Goal: Transaction & Acquisition: Purchase product/service

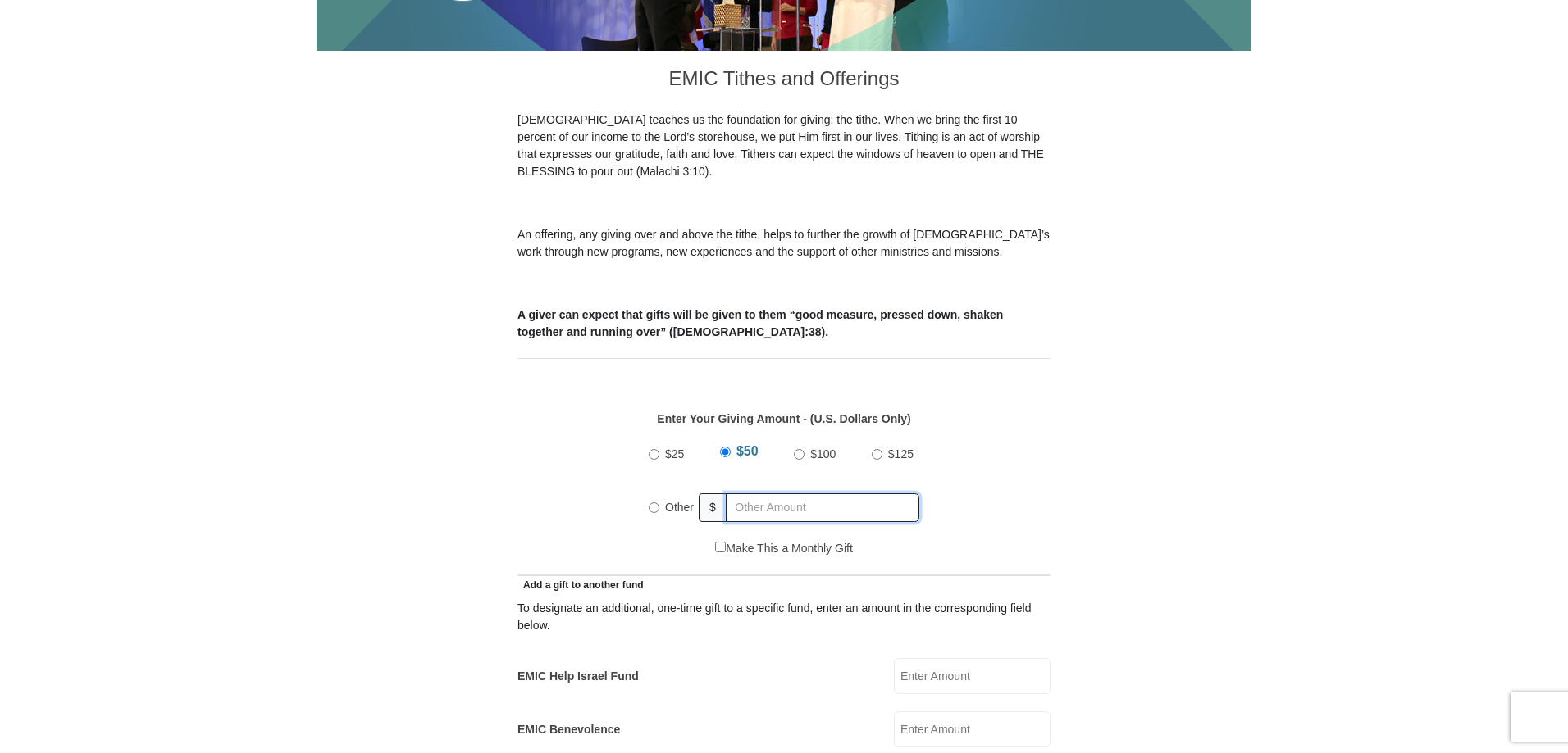
radio input "true"
click at [777, 497] on input "text" at bounding box center [825, 507] width 188 height 29
type input "2.00"
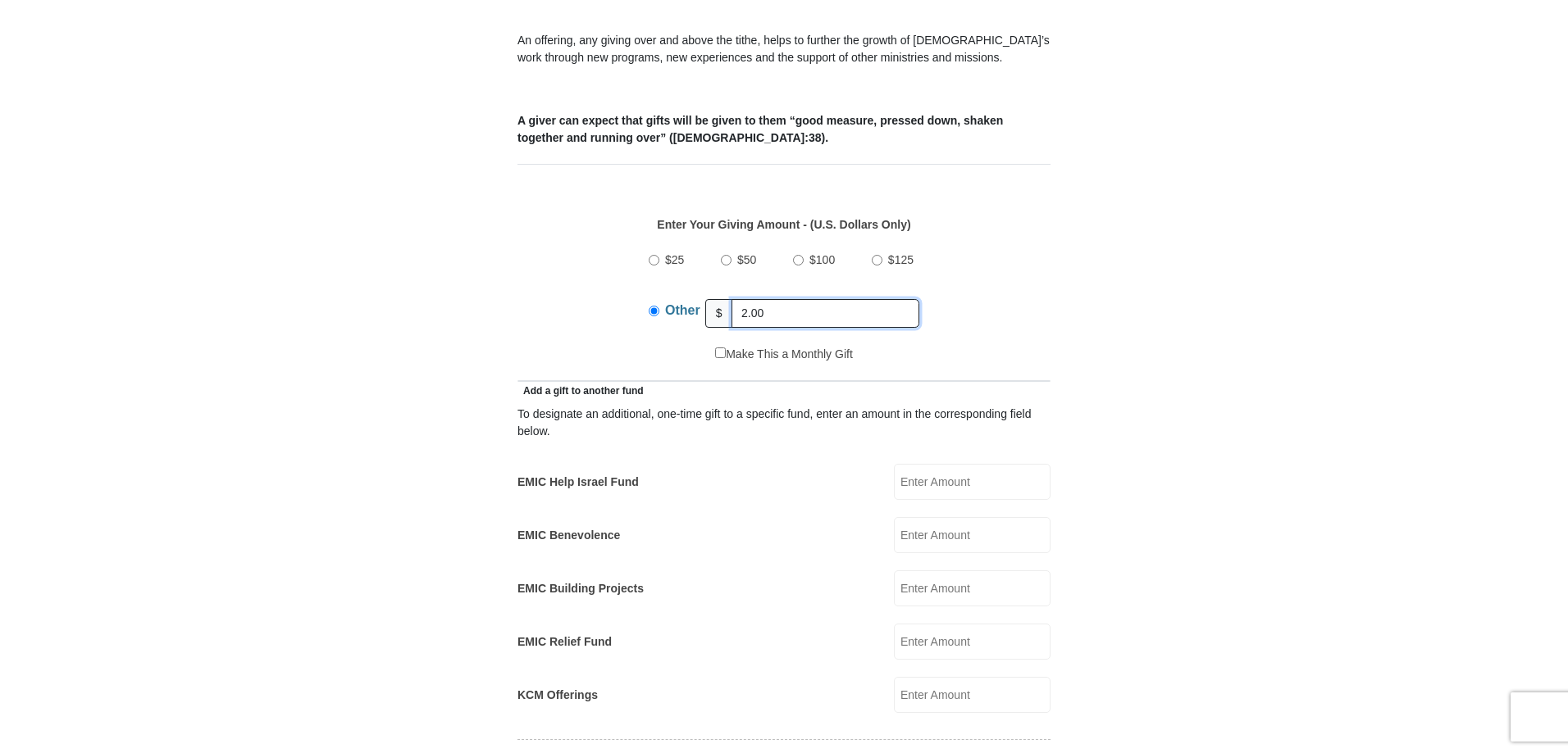
scroll to position [656, 0]
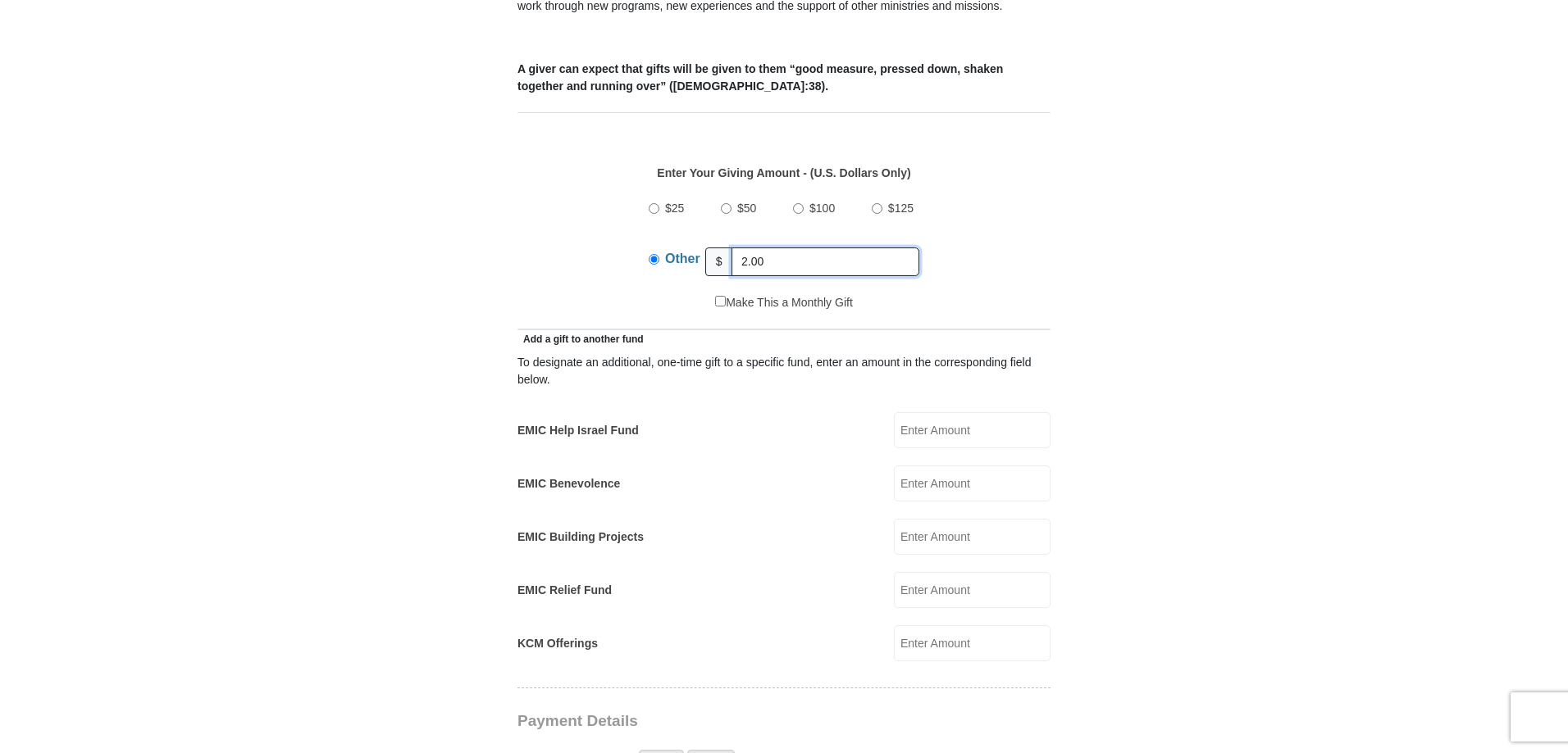
drag, startPoint x: 781, startPoint y: 239, endPoint x: 604, endPoint y: 227, distance: 177.4
click at [653, 253] on div "Other $ 2.00" at bounding box center [783, 262] width 271 height 41
click at [940, 466] on input "EMIC Benevolence" at bounding box center [971, 483] width 157 height 36
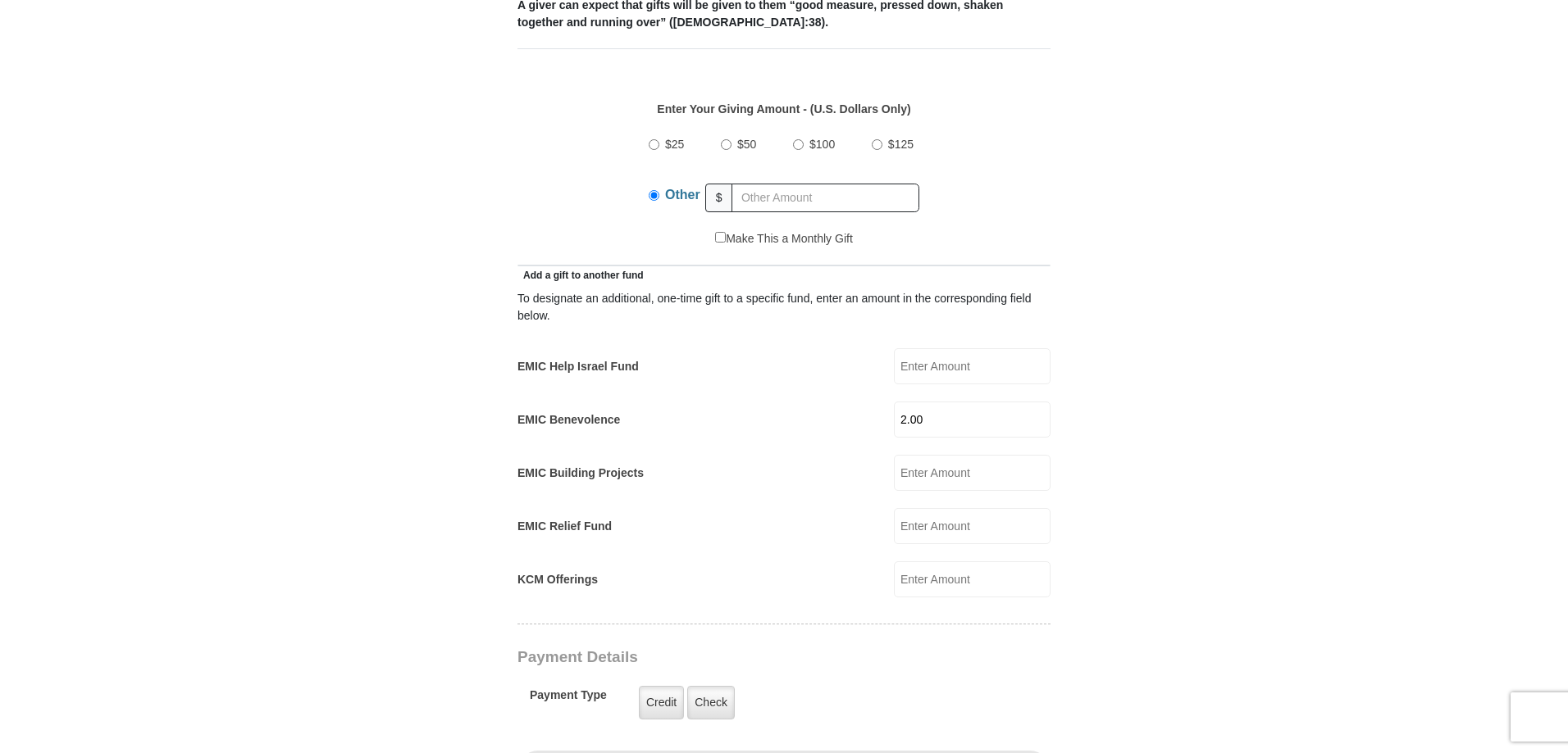
scroll to position [902, 0]
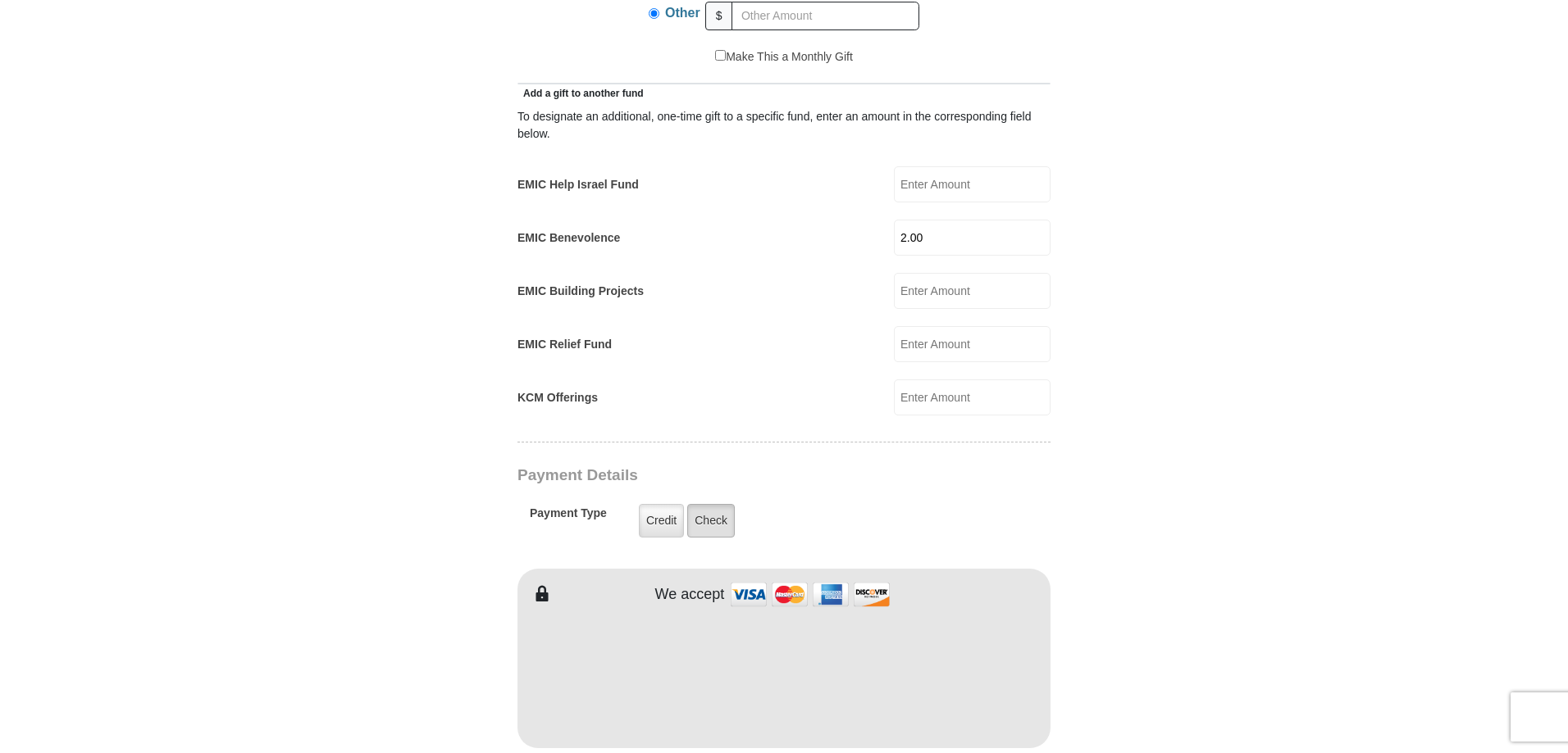
type input "2.00"
click at [714, 504] on label "Check" at bounding box center [711, 521] width 47 height 33
click at [0, 0] on input "Check" at bounding box center [0, 0] width 0 height 0
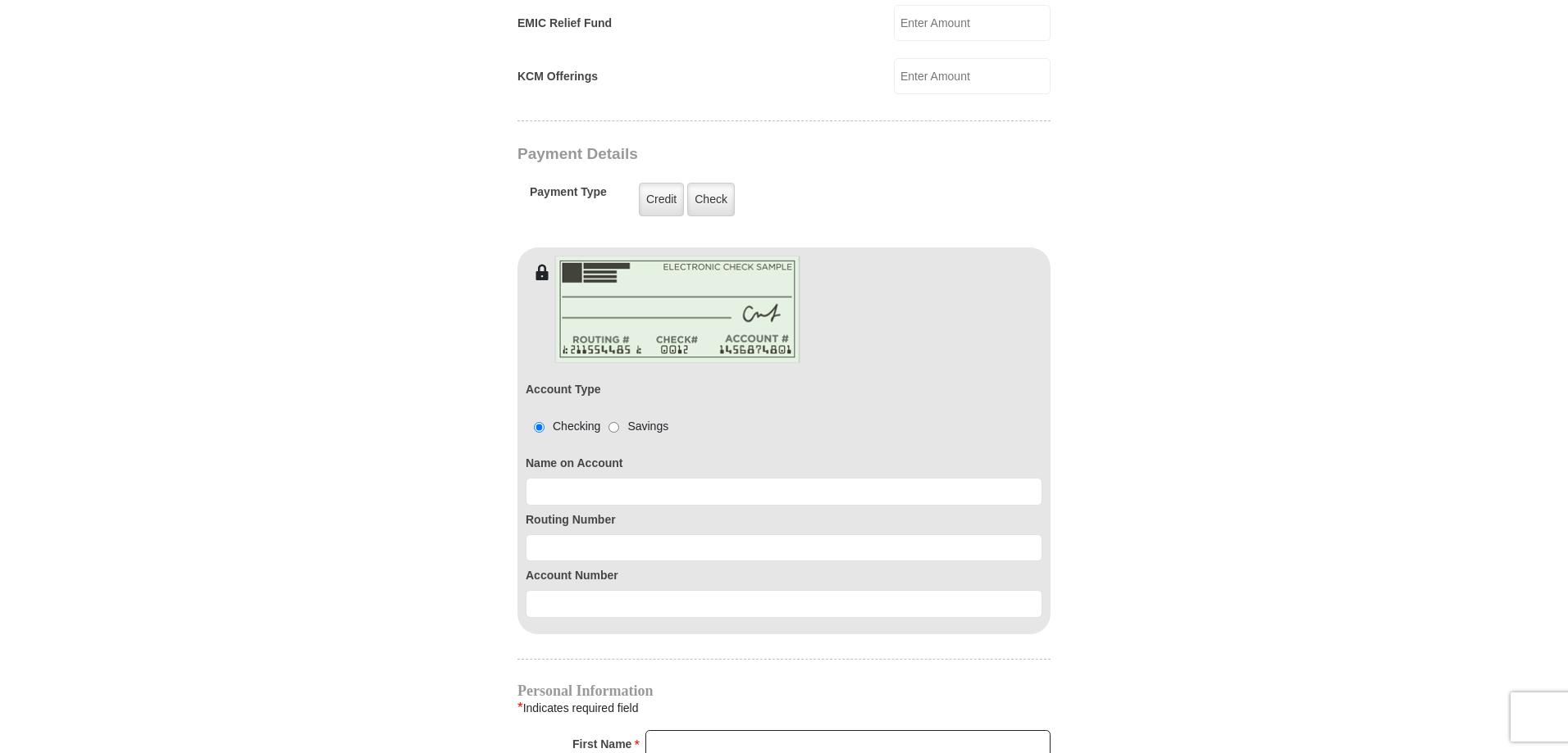
scroll to position [1229, 0]
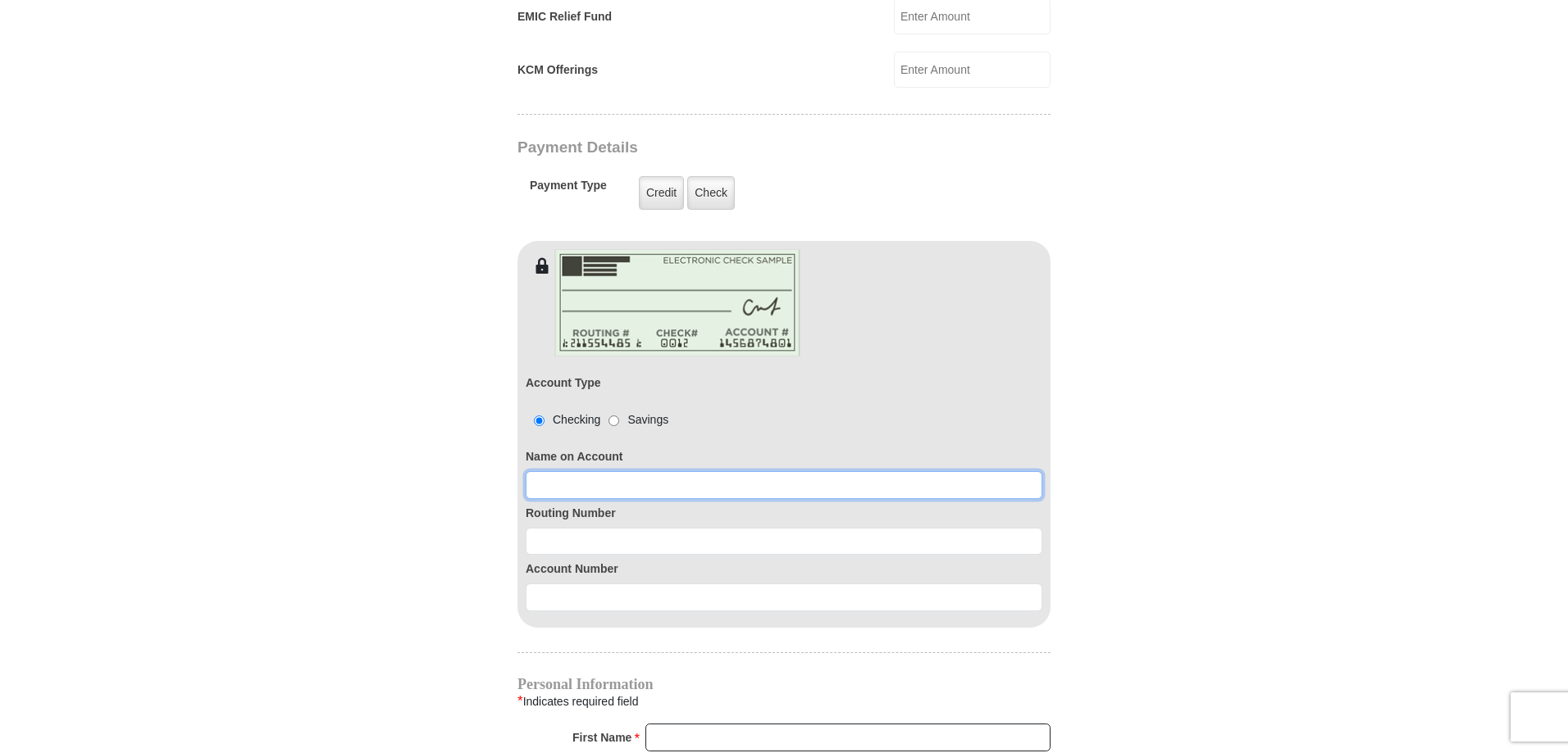
click at [618, 471] on input at bounding box center [784, 485] width 516 height 28
type input "[PERSON_NAME]"
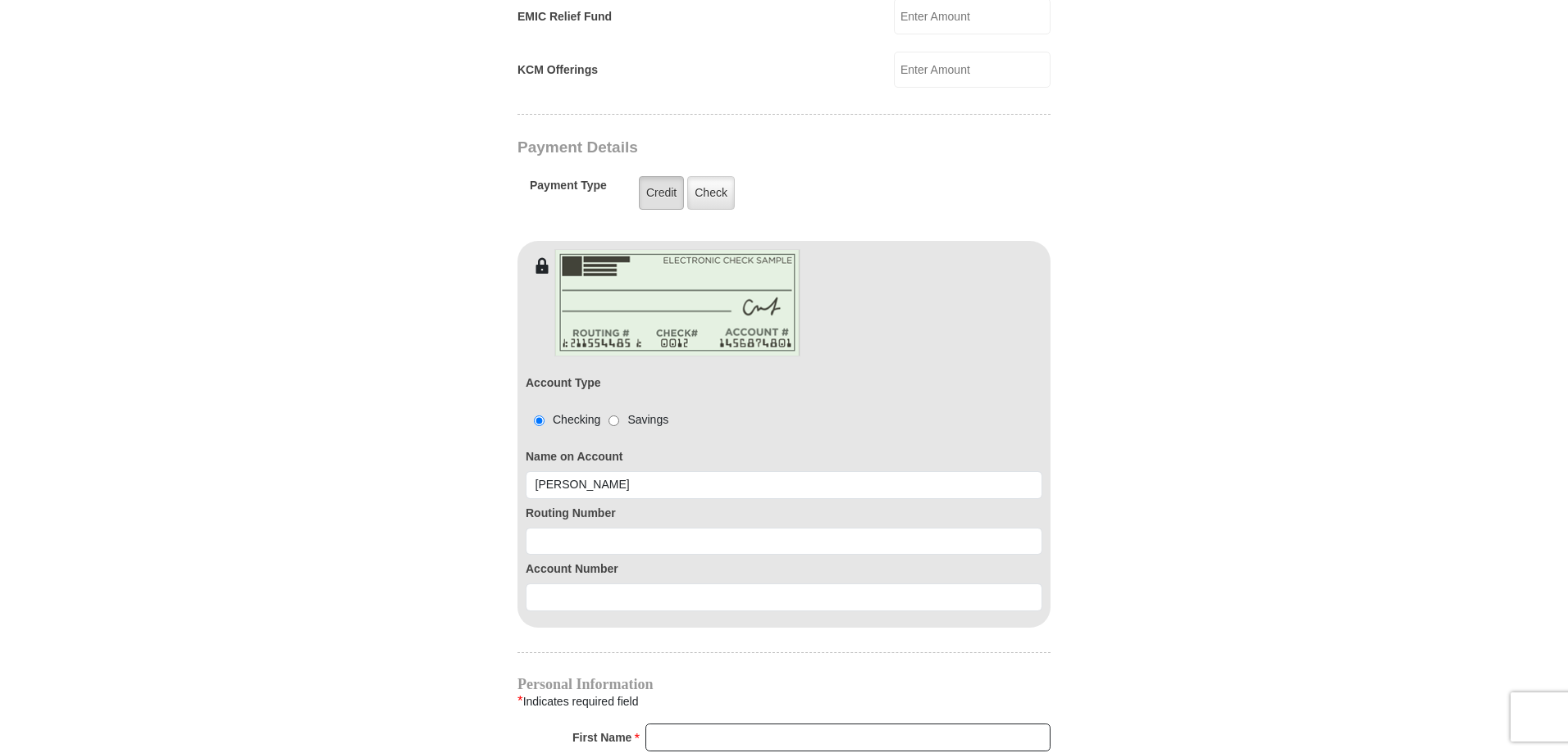
click at [659, 176] on label "Credit" at bounding box center [662, 193] width 45 height 33
click at [0, 0] on input "Credit" at bounding box center [0, 0] width 0 height 0
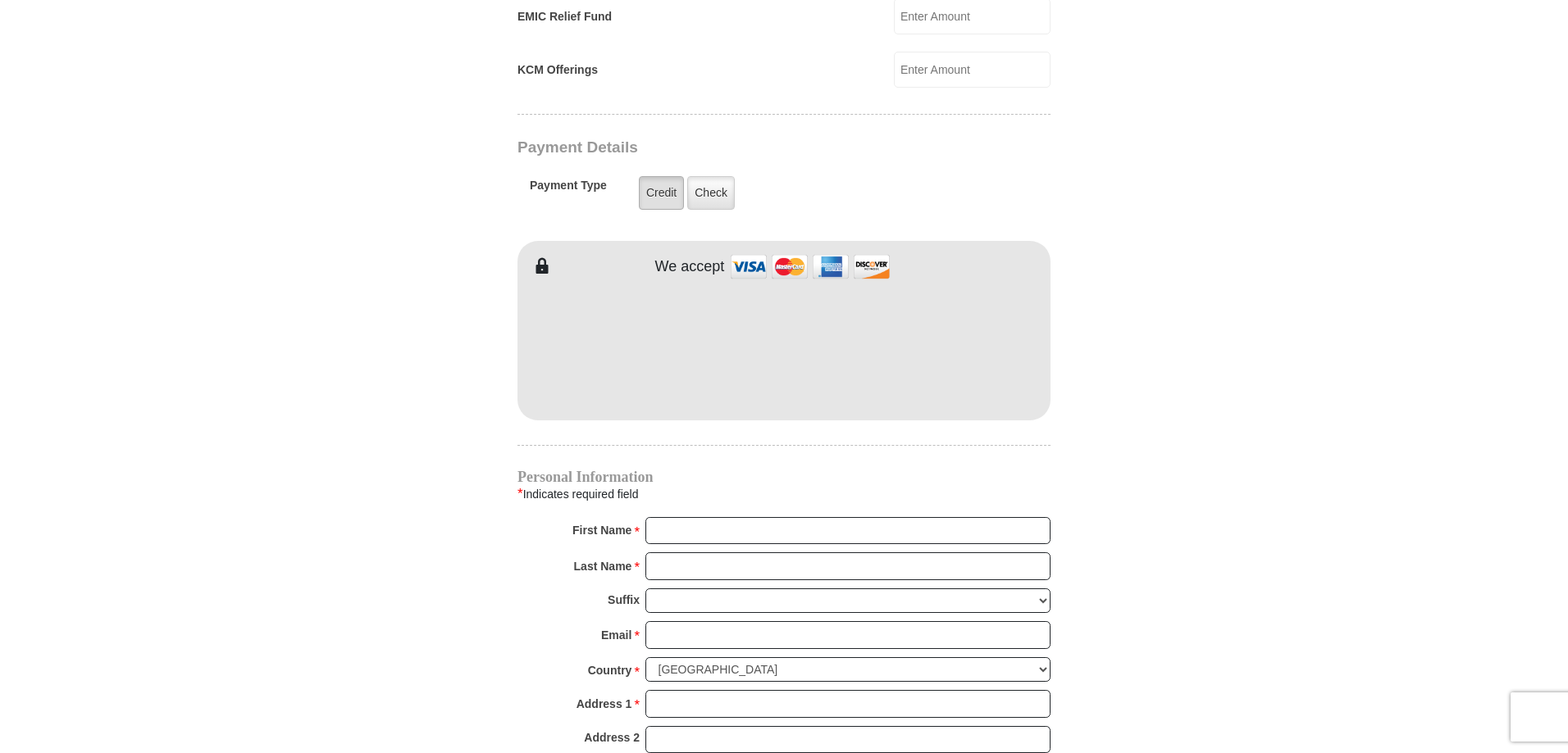
click at [663, 176] on label "Credit" at bounding box center [662, 193] width 45 height 33
click at [0, 0] on input "Credit" at bounding box center [0, 0] width 0 height 0
click at [676, 489] on div "Personal Information * Indicates required field First Name * Please enter First…" at bounding box center [783, 690] width 533 height 439
click at [681, 517] on input "First Name *" at bounding box center [847, 531] width 405 height 28
type input "[PERSON_NAME]"
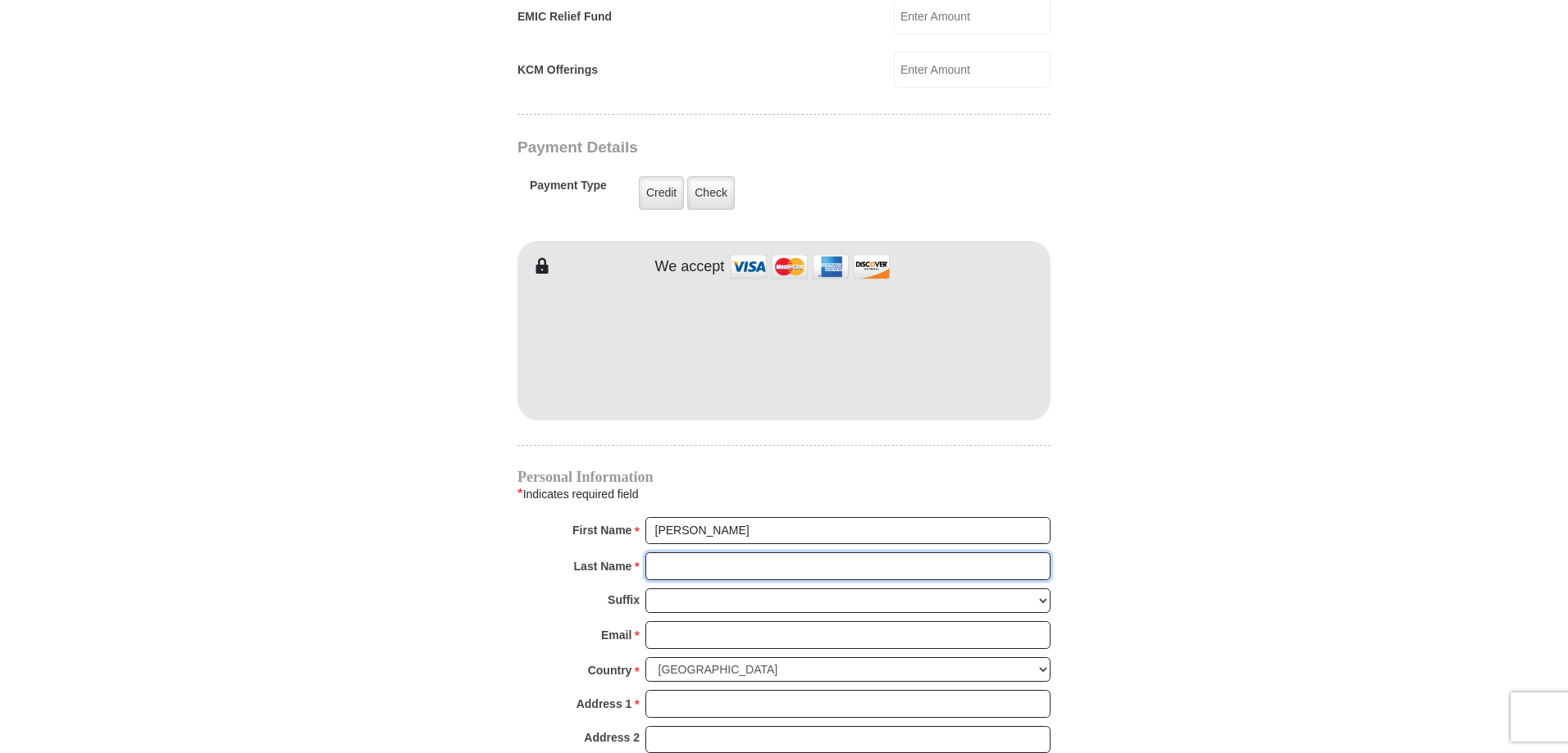
click at [664, 552] on input "Last Name *" at bounding box center [847, 566] width 405 height 28
type input "[PERSON_NAME]"
click at [706, 621] on input "Email *" at bounding box center [847, 635] width 405 height 28
type input "[EMAIL_ADDRESS][DOMAIN_NAME]"
type input "[STREET_ADDRESS]"
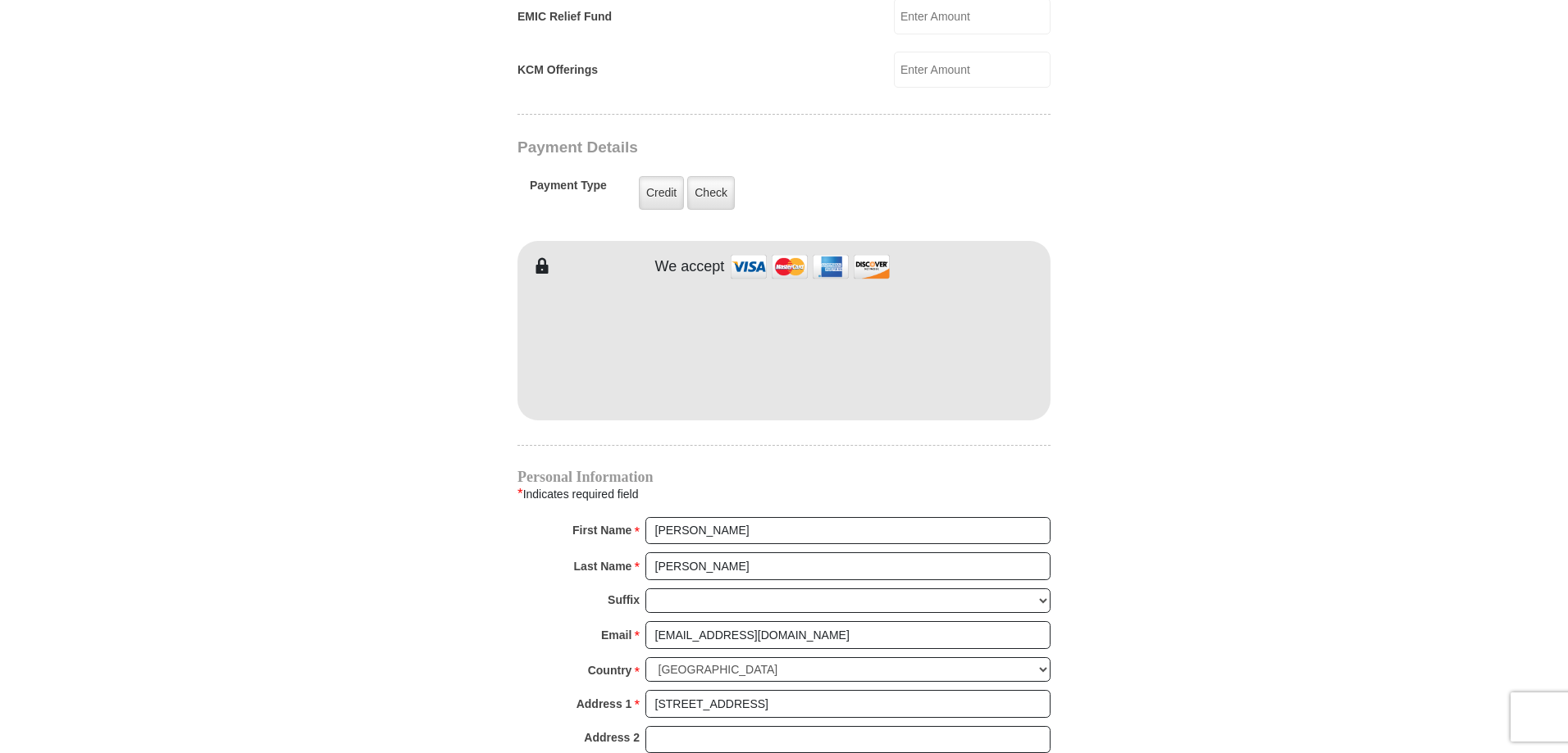
type input "[GEOGRAPHIC_DATA]"
select select "[GEOGRAPHIC_DATA]"
type input "76133"
type input "8178052652"
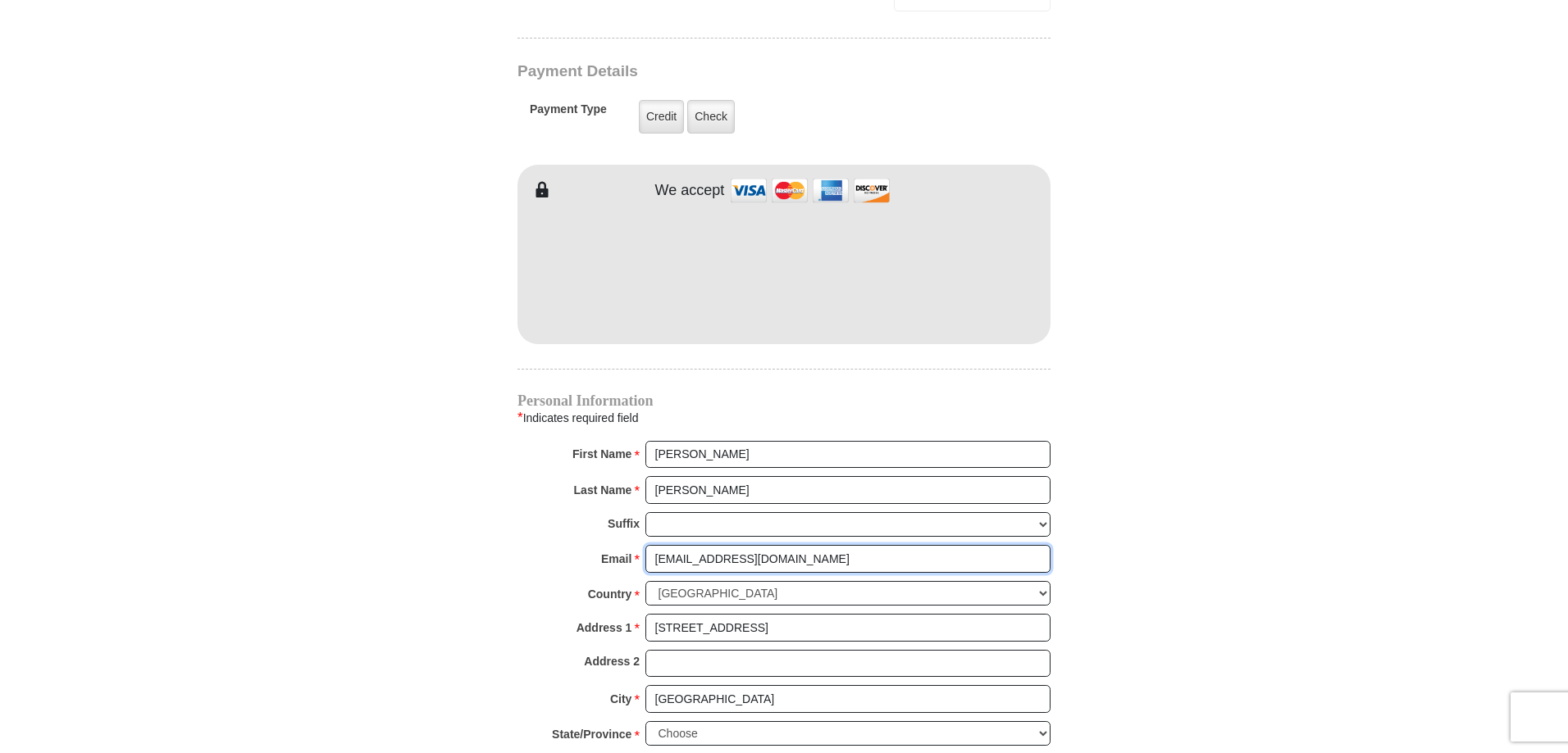
scroll to position [1639, 0]
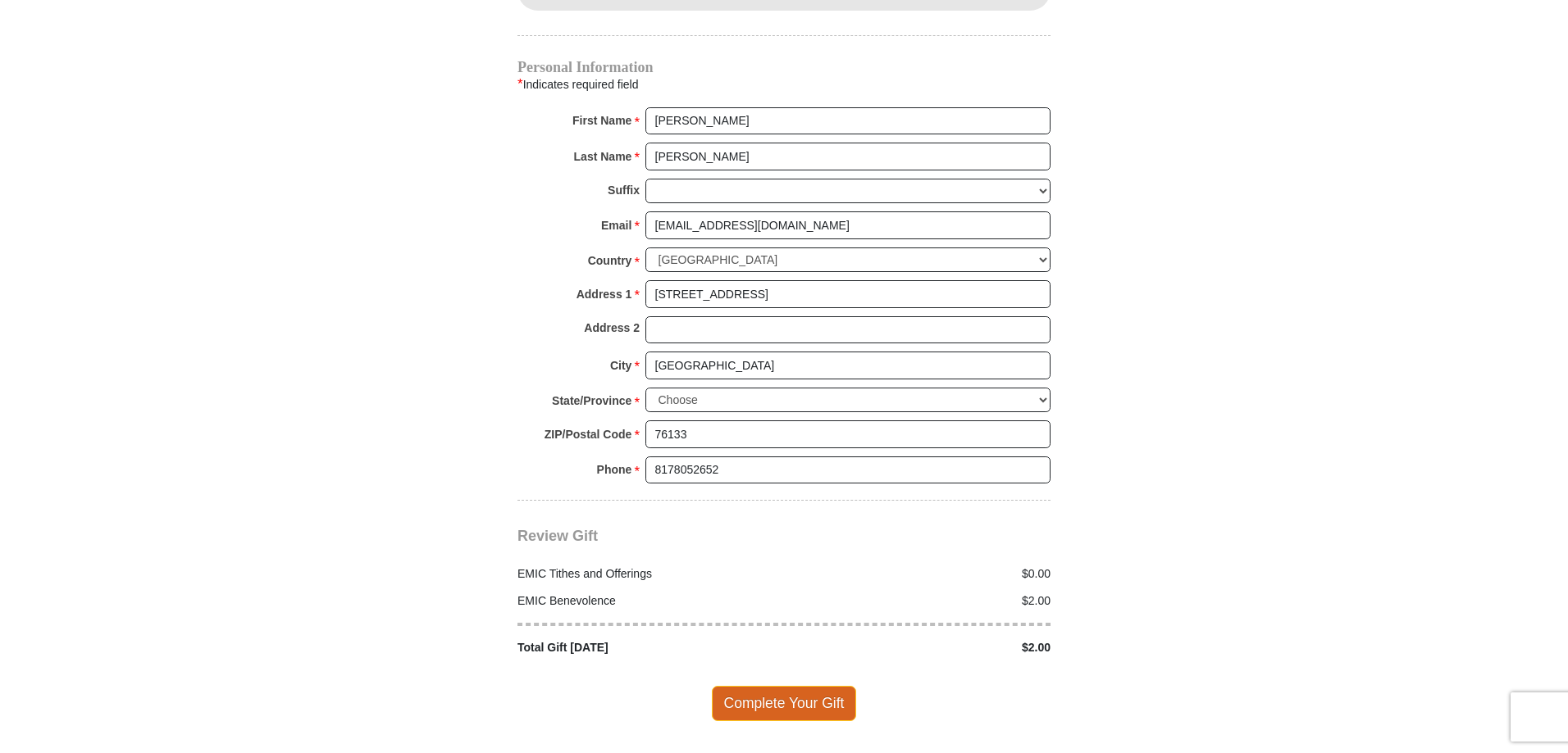
click at [783, 687] on span "Complete Your Gift" at bounding box center [784, 703] width 145 height 34
